Goal: Task Accomplishment & Management: Use online tool/utility

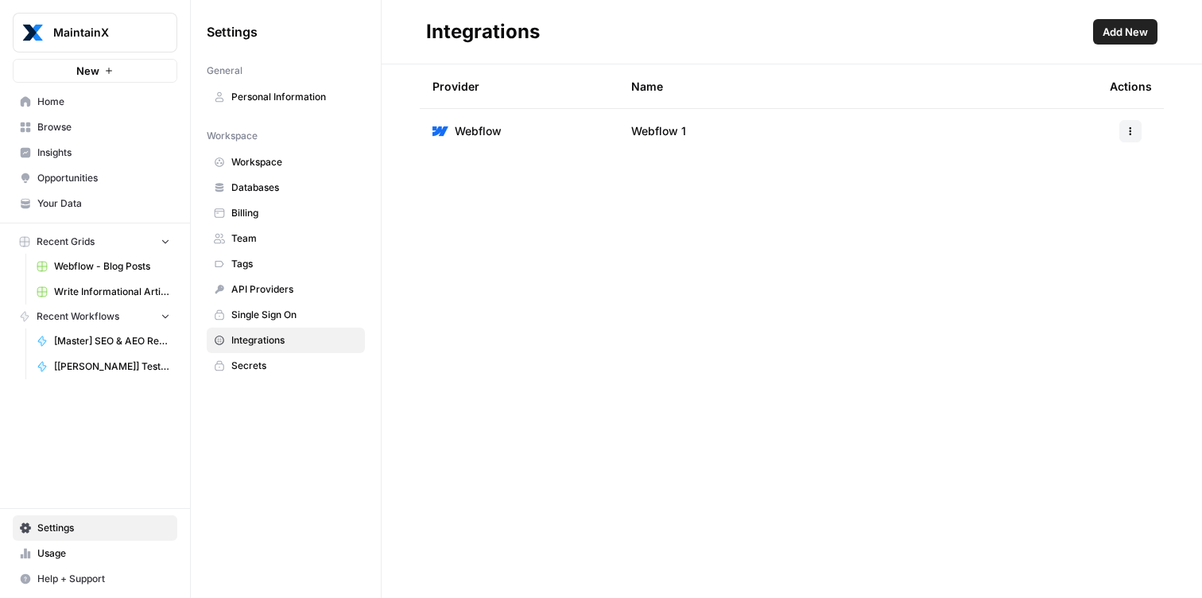
click at [1139, 40] on button "Add New" at bounding box center [1125, 31] width 64 height 25
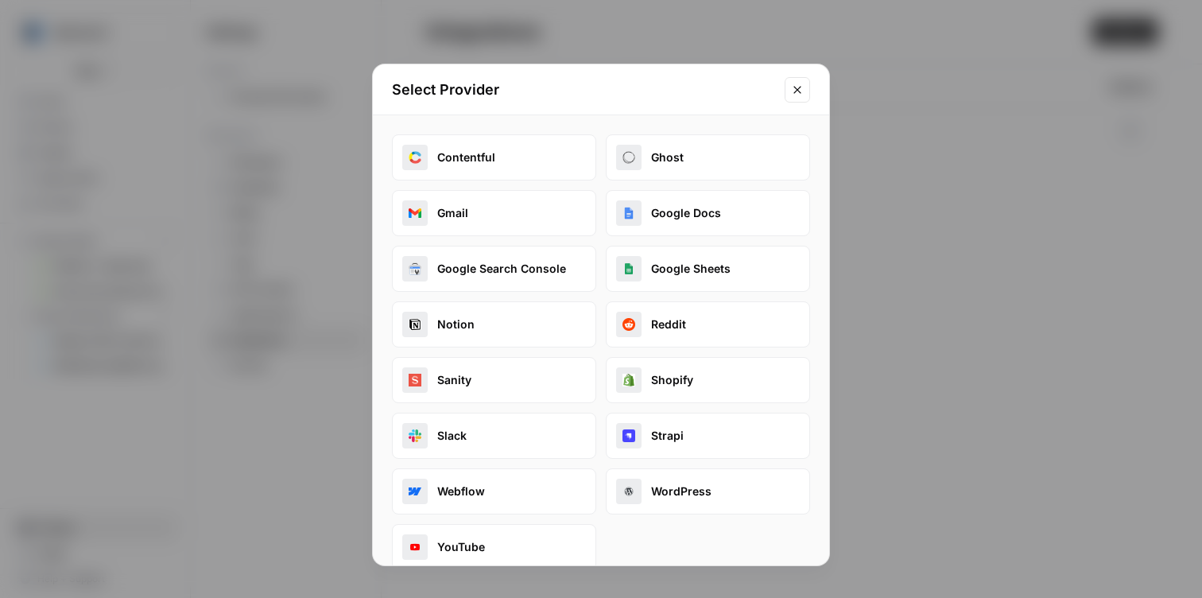
click at [704, 211] on button "Google Docs" at bounding box center [708, 213] width 204 height 46
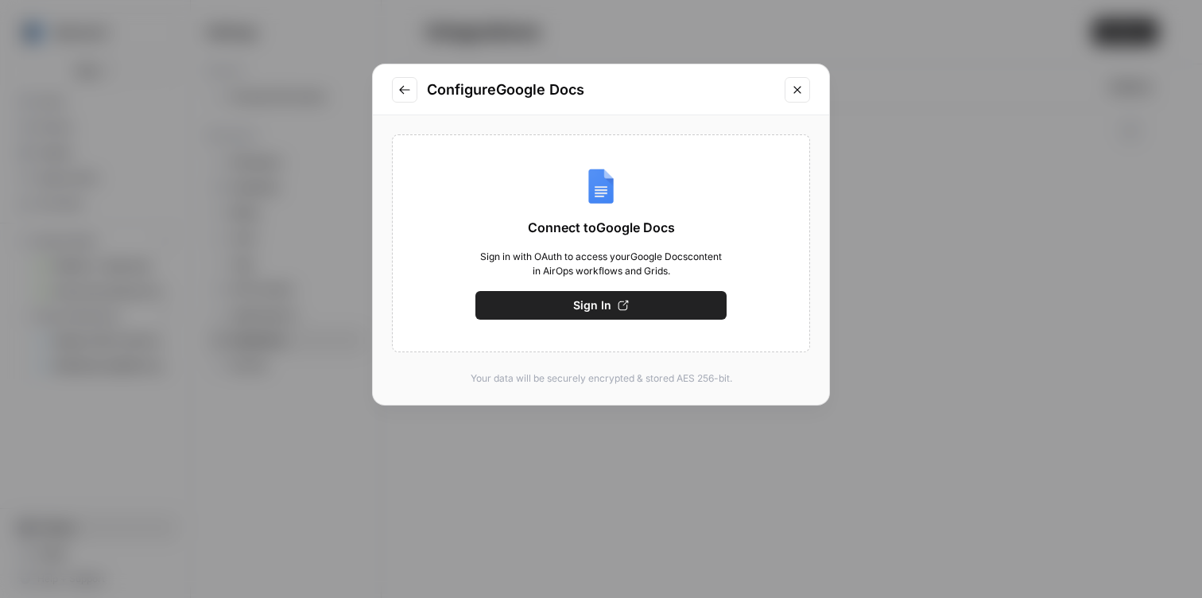
click at [626, 290] on div "Connect to Google Docs Sign in with OAuth to access your Google Docs content in…" at bounding box center [601, 243] width 418 height 218
click at [624, 301] on icon "button" at bounding box center [623, 305] width 11 height 11
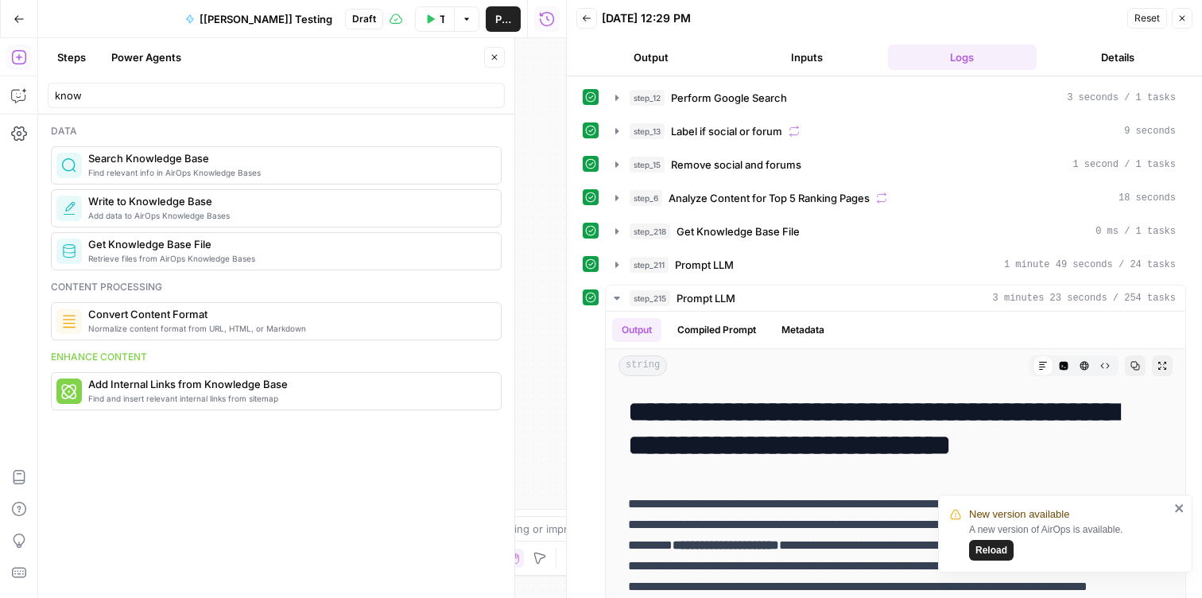
scroll to position [25292, 0]
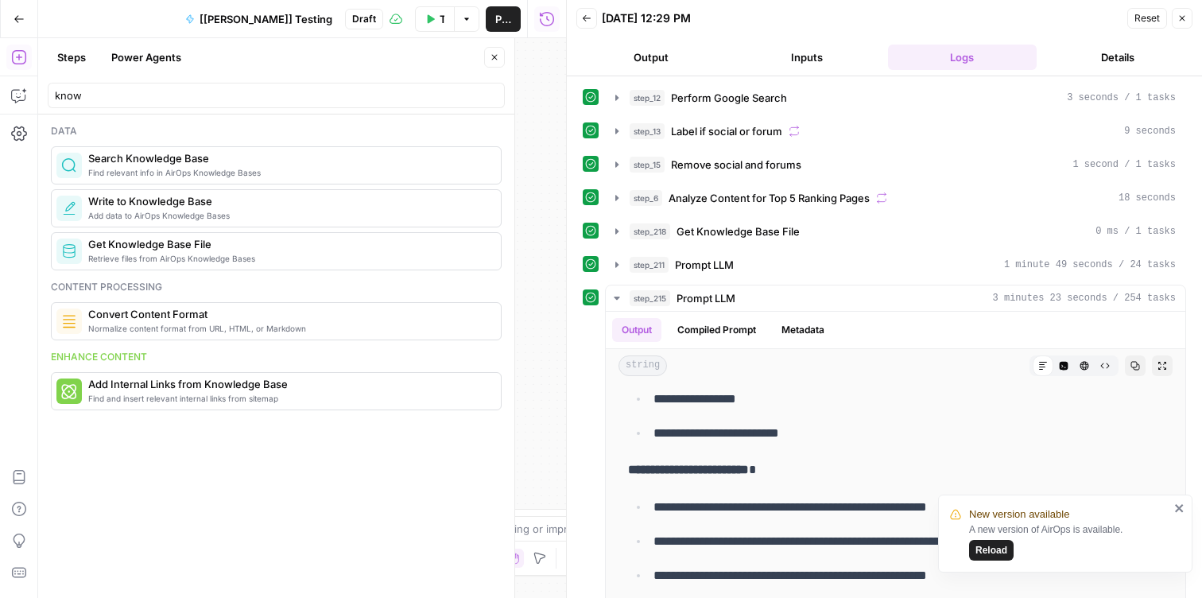
click at [826, 58] on button "Inputs" at bounding box center [806, 57] width 149 height 25
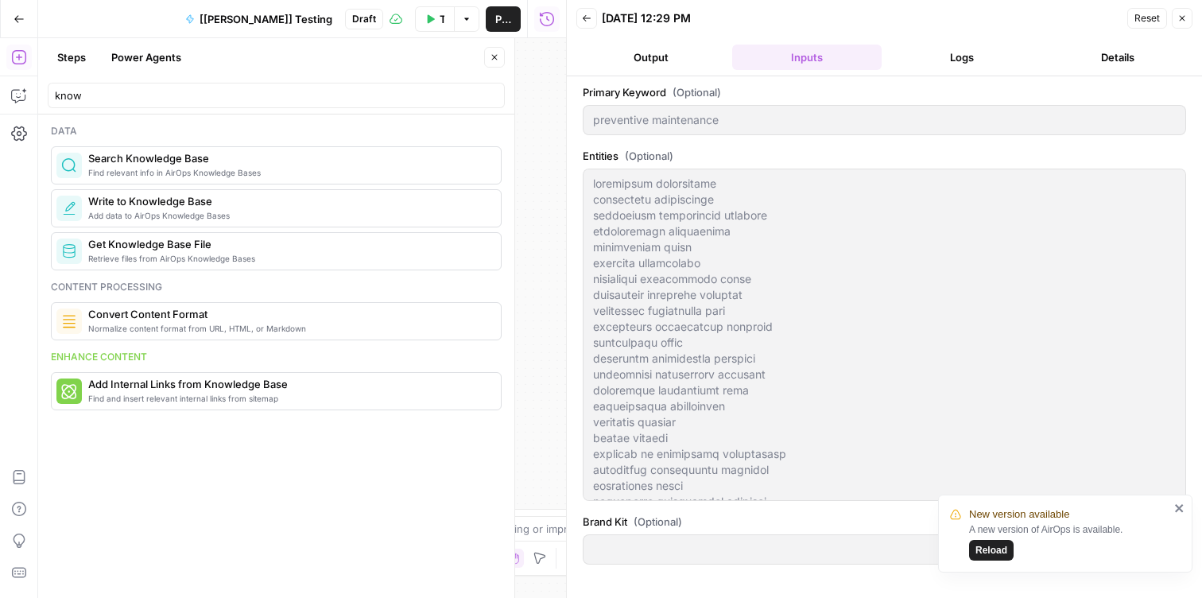
type input "MaintainX"
click at [1182, 29] on header "Back [DATE] 12:29 PM Reset Close Output Inputs Logs Details" at bounding box center [884, 38] width 635 height 76
click at [1190, 14] on button "Close" at bounding box center [1182, 18] width 21 height 21
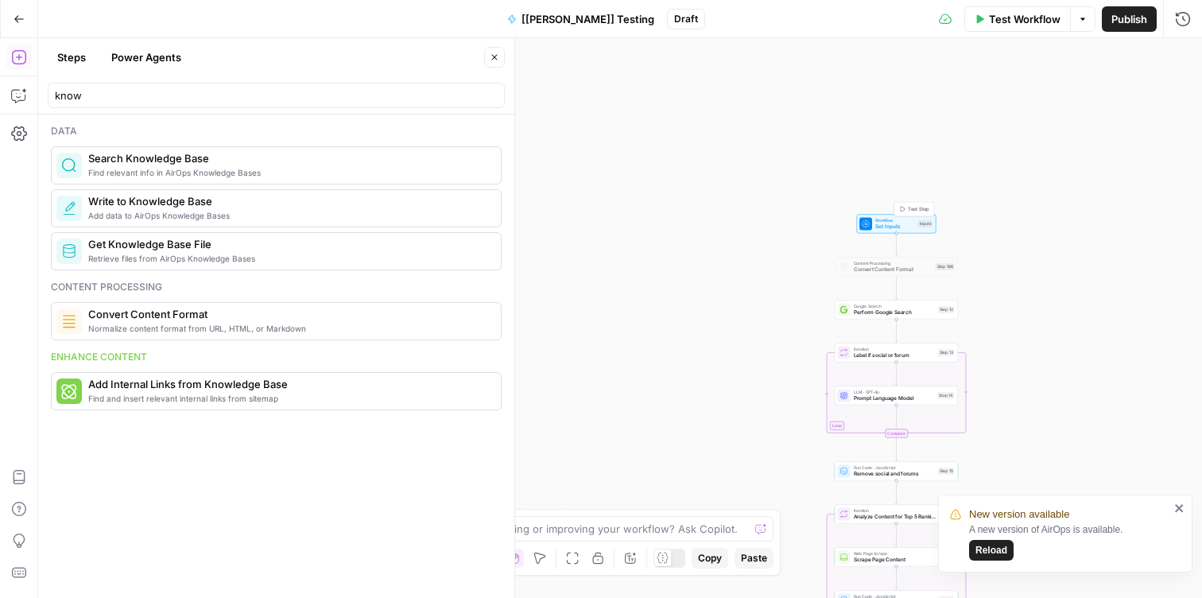
click at [893, 221] on span "Workflow" at bounding box center [896, 220] width 40 height 6
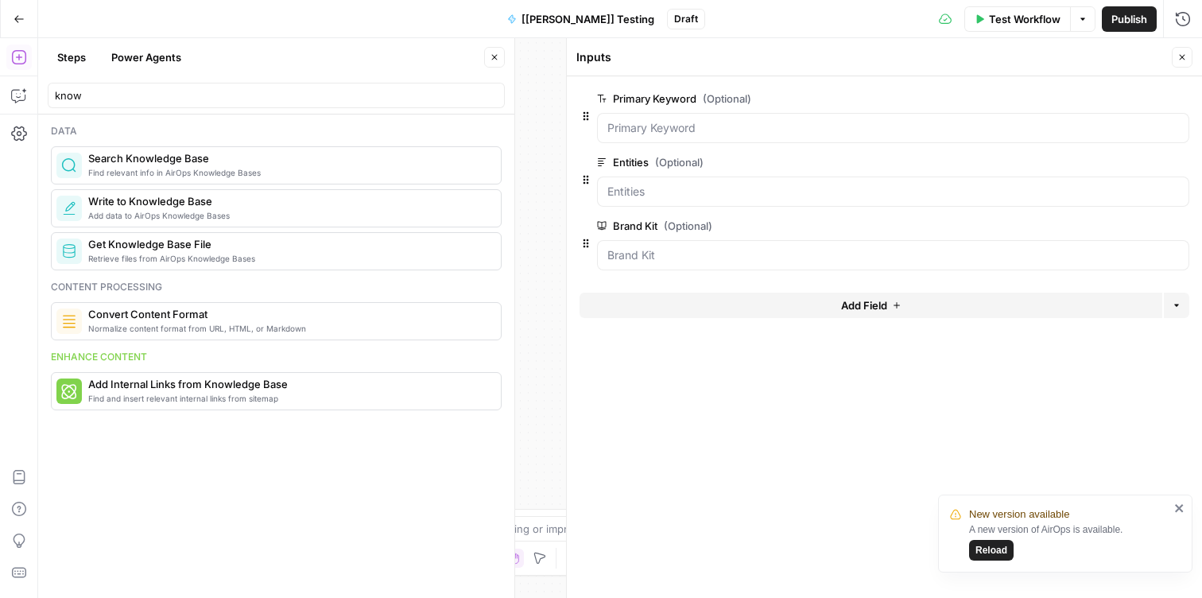
click at [860, 305] on span "Add Field" at bounding box center [864, 305] width 46 height 16
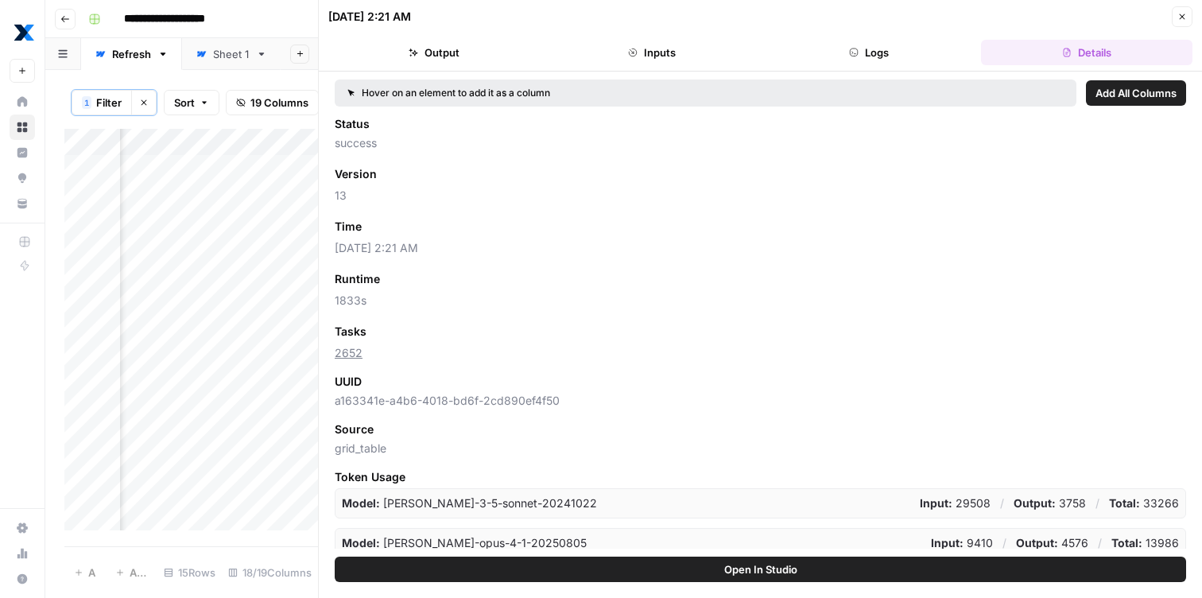
scroll to position [0, 1592]
